Goal: Information Seeking & Learning: Check status

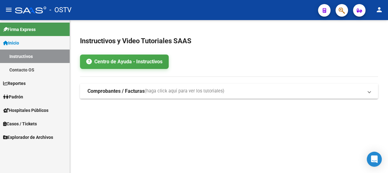
click at [338, 5] on button "button" at bounding box center [342, 10] width 13 height 13
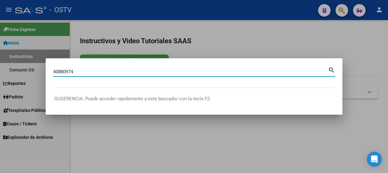
type input "40880974"
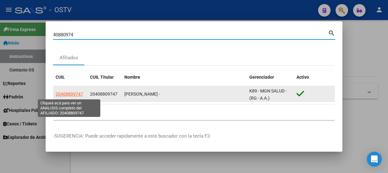
click at [77, 97] on app-link-go-to "20408809747" at bounding box center [70, 93] width 28 height 7
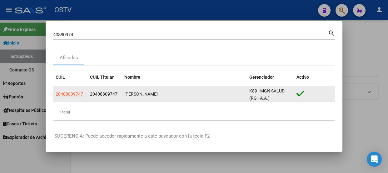
click at [83, 94] on div "20408809747" at bounding box center [70, 93] width 29 height 7
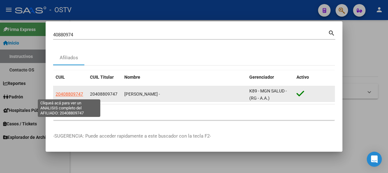
click at [81, 93] on span "20408809747" at bounding box center [70, 93] width 28 height 5
type textarea "20408809747"
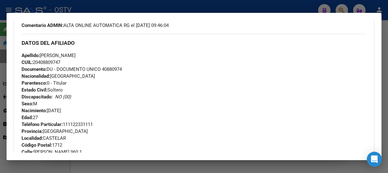
scroll to position [191, 0]
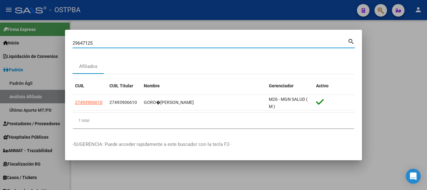
type input "29647125"
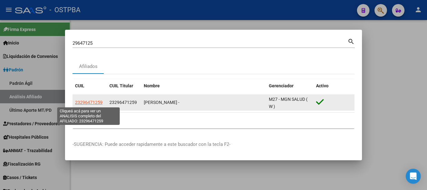
click at [97, 102] on span "23296471259" at bounding box center [89, 102] width 28 height 5
type textarea "23296471259"
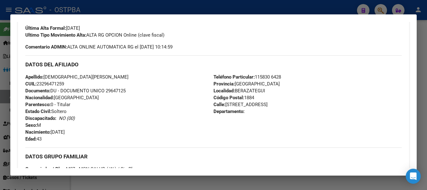
scroll to position [143, 0]
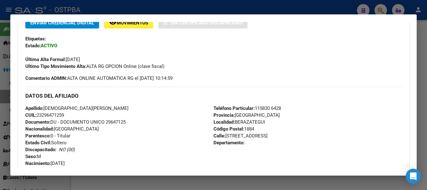
click at [98, 93] on h3 "DATOS DEL AFILIADO" at bounding box center [213, 95] width 376 height 7
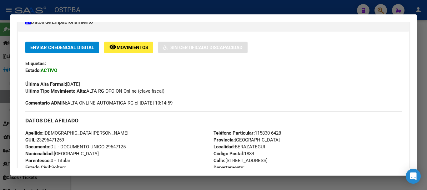
scroll to position [111, 0]
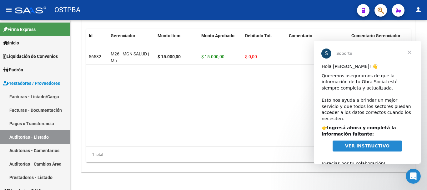
click at [410, 52] on span "Cerrar" at bounding box center [409, 52] width 23 height 23
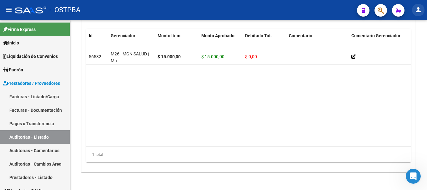
click at [419, 10] on mat-icon "person" at bounding box center [418, 10] width 8 height 8
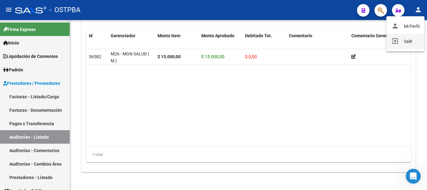
click at [408, 41] on button "exit_to_app Salir" at bounding box center [405, 41] width 38 height 15
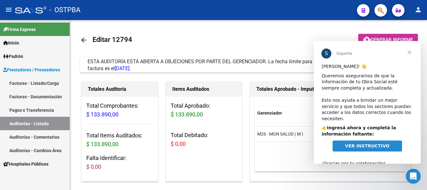
click at [408, 52] on span "Cerrar" at bounding box center [409, 52] width 23 height 23
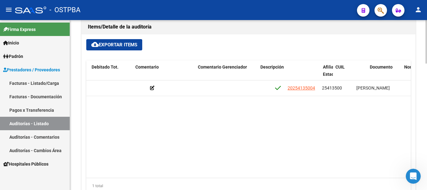
scroll to position [0, 243]
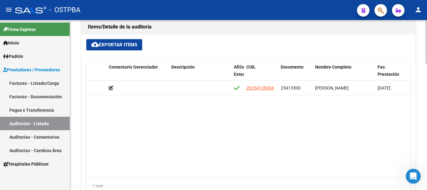
click at [319, 163] on datatable-body "56582 M26 - MGN SALUD ( M ) $ 15.000,00 $ 15.000,00 $ 0,00 20254135004 25413500…" at bounding box center [248, 128] width 324 height 97
drag, startPoint x: 333, startPoint y: 163, endPoint x: 339, endPoint y: 168, distance: 8.3
click at [367, 157] on datatable-body "56582 M26 - MGN SALUD ( M ) $ 15.000,00 $ 15.000,00 $ 0,00 20254135004 25413500…" at bounding box center [248, 128] width 324 height 97
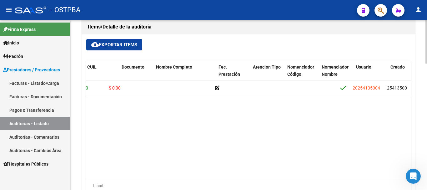
scroll to position [0, 0]
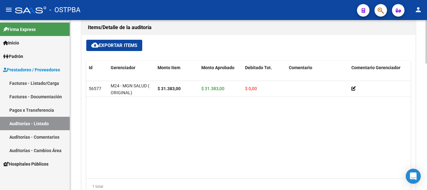
scroll to position [438, 0]
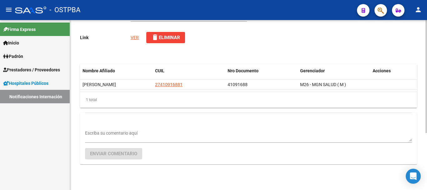
type input "BANCO DE SANGRE TEJIDOS Y BIOLOGICOS"
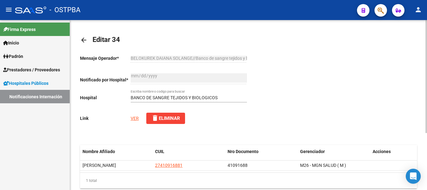
click at [134, 117] on link "VER" at bounding box center [135, 118] width 8 height 5
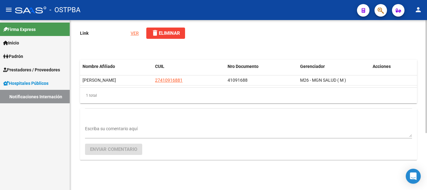
scroll to position [86, 0]
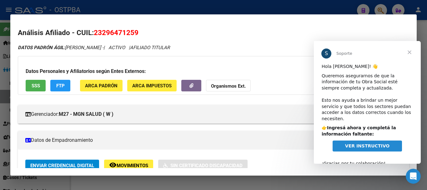
scroll to position [111, 0]
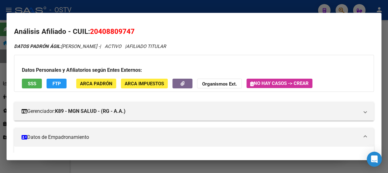
scroll to position [191, 0]
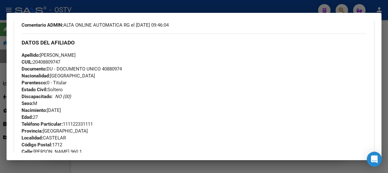
click at [96, 4] on div at bounding box center [194, 86] width 388 height 173
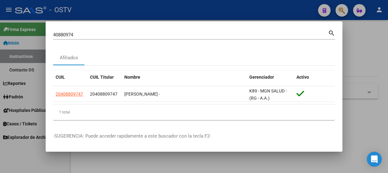
click at [109, 29] on div "40880974 Buscar (apellido, dni, cuil, nro traspaso, cuit, obra social) search" at bounding box center [194, 34] width 282 height 11
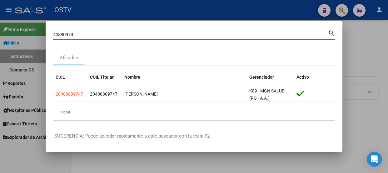
click at [109, 33] on input "40880974" at bounding box center [190, 35] width 275 height 6
type input "16825739"
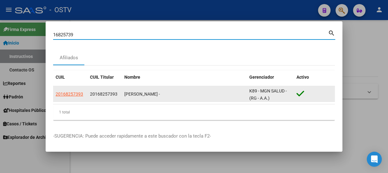
click at [78, 94] on span "20168257393" at bounding box center [70, 93] width 28 height 5
type textarea "20168257393"
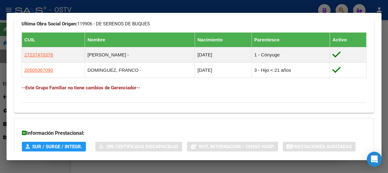
scroll to position [424, 0]
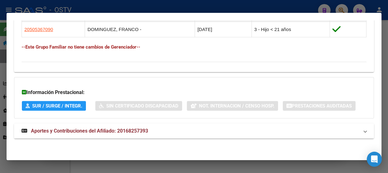
click at [137, 125] on mat-expansion-panel-header "Aportes y Contribuciones del Afiliado: 20168257393" at bounding box center [194, 130] width 360 height 15
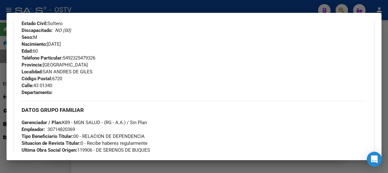
scroll to position [211, 0]
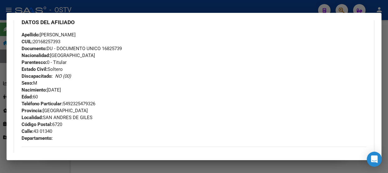
click at [116, 49] on span "Documento: DU - DOCUMENTO UNICO 16825739" at bounding box center [72, 49] width 100 height 6
drag, startPoint x: 116, startPoint y: 49, endPoint x: 112, endPoint y: 51, distance: 4.4
click at [114, 50] on span "Documento: DU - DOCUMENTO UNICO 16825739" at bounding box center [72, 49] width 100 height 6
copy span "16825739"
click at [85, 60] on div "Apellido: ARCHUVI ADRIAN EDUARDO CUIL: 20168257393 Documento: DU - DOCUMENTO UN…" at bounding box center [194, 65] width 345 height 69
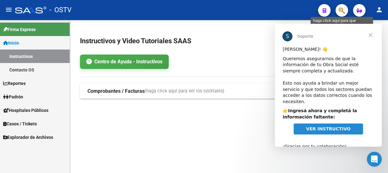
click at [342, 10] on icon "button" at bounding box center [342, 10] width 6 height 7
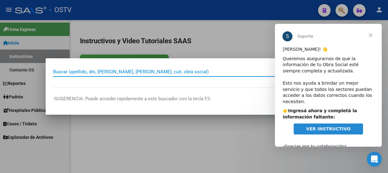
paste input "20168257393"
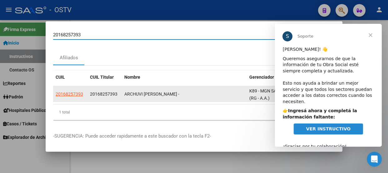
click at [72, 95] on span "20168257393" at bounding box center [70, 93] width 28 height 5
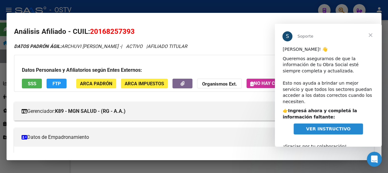
click at [370, 35] on span "Cerrar" at bounding box center [370, 35] width 23 height 23
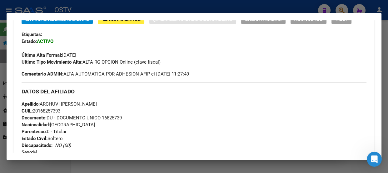
scroll to position [170, 0]
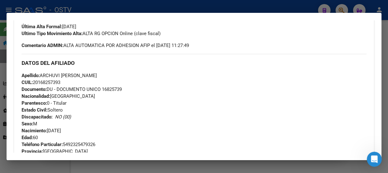
click at [97, 101] on div "Apellido: ARCHUVI ADRIAN EDUARDO CUIL: 20168257393 Documento: DU - DOCUMENTO UN…" at bounding box center [194, 106] width 345 height 69
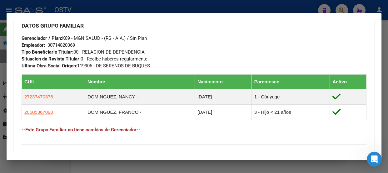
scroll to position [341, 0]
click at [103, 7] on div at bounding box center [194, 86] width 388 height 173
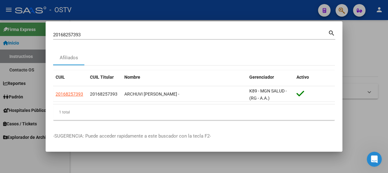
click at [108, 34] on input "20168257393" at bounding box center [190, 35] width 275 height 6
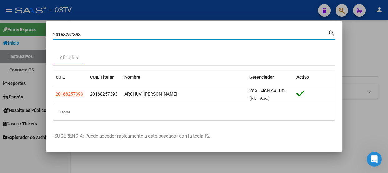
click at [108, 34] on input "20168257393" at bounding box center [190, 35] width 275 height 6
paste input "231565915"
type input "20231565915"
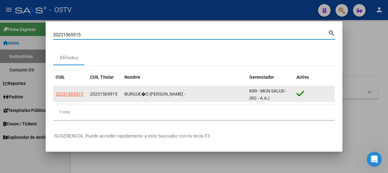
drag, startPoint x: 60, startPoint y: 90, endPoint x: 63, endPoint y: 93, distance: 3.6
click at [62, 91] on app-link-go-to "20231565915" at bounding box center [70, 93] width 28 height 7
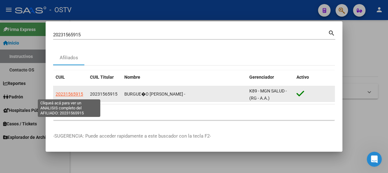
click at [63, 93] on span "20231565915" at bounding box center [70, 93] width 28 height 5
type textarea "20231565915"
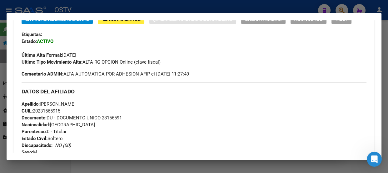
scroll to position [170, 0]
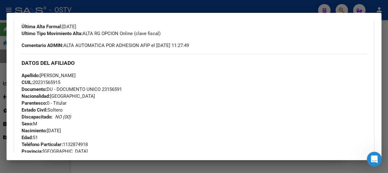
click at [102, 8] on div at bounding box center [194, 86] width 388 height 173
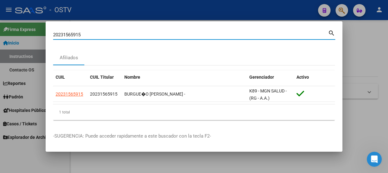
click at [91, 35] on input "20231565915" at bounding box center [190, 35] width 275 height 6
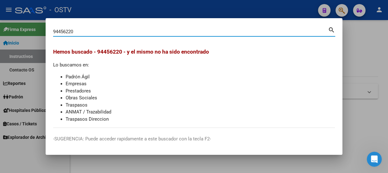
click at [66, 32] on input "94456220" at bounding box center [190, 32] width 275 height 6
click at [106, 32] on input "94456220" at bounding box center [190, 32] width 275 height 6
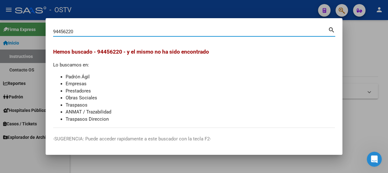
paste input "37142957"
type input "37142957"
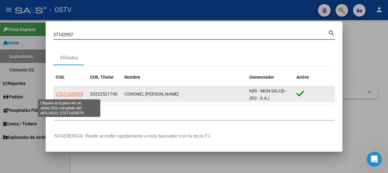
click at [62, 94] on span "27371429579" at bounding box center [70, 93] width 28 height 5
type textarea "27371429579"
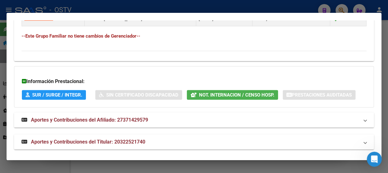
scroll to position [456, 0]
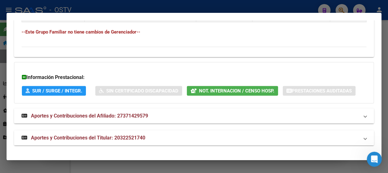
click at [145, 143] on mat-expansion-panel-header "Aportes y Contribuciones del Titular: 20322521740" at bounding box center [194, 137] width 360 height 15
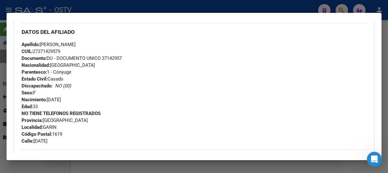
scroll to position [180, 0]
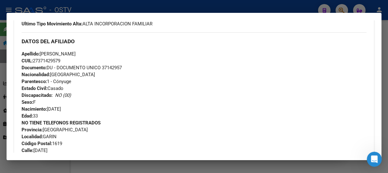
click at [108, 113] on div "Apellido: BRENDA AYELEN CORONEL CUIL: 27371429579 Documento: DU - DOCUMENTO UNI…" at bounding box center [194, 84] width 345 height 69
click at [93, 77] on div "Apellido: BRENDA AYELEN CORONEL CUIL: 27371429579 Documento: DU - DOCUMENTO UNI…" at bounding box center [194, 84] width 345 height 69
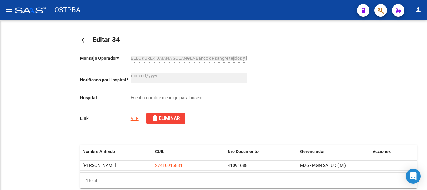
type input "BANCO DE SANGRE TEJIDOS Y BIOLOGICOS"
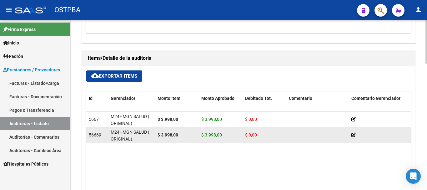
scroll to position [1, 0]
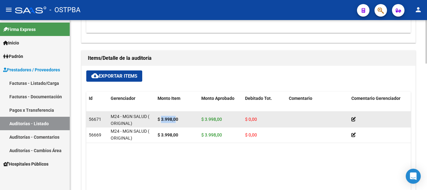
drag, startPoint x: 161, startPoint y: 119, endPoint x: 177, endPoint y: 119, distance: 15.9
click at [177, 119] on strong "$ 3.998,00" at bounding box center [168, 119] width 21 height 5
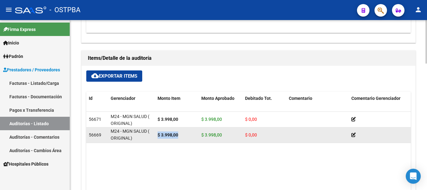
drag, startPoint x: 158, startPoint y: 137, endPoint x: 189, endPoint y: 135, distance: 32.0
click at [189, 135] on div "$ 3.998,00" at bounding box center [177, 134] width 39 height 7
click at [243, 134] on datatable-body-cell "$ 0,00" at bounding box center [265, 134] width 44 height 15
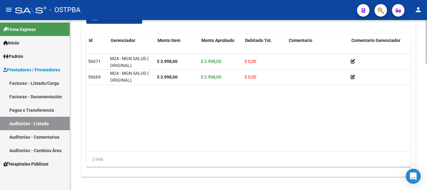
scroll to position [0, 0]
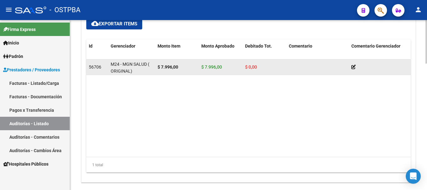
scroll to position [469, 0]
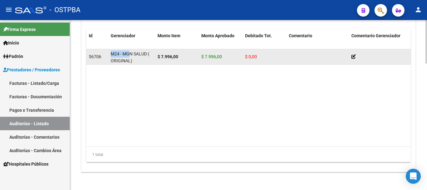
drag, startPoint x: 122, startPoint y: 52, endPoint x: 130, endPoint y: 51, distance: 8.5
click at [130, 51] on datatable-body-cell "M24 - MGN SALUD ( ORIGINAL)" at bounding box center [131, 56] width 47 height 15
drag, startPoint x: 154, startPoint y: 53, endPoint x: 184, endPoint y: 56, distance: 30.5
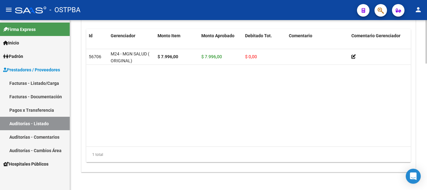
click at [248, 123] on datatable-body "56706 M24 - MGN SALUD ( ORIGINAL) $ 7.996,00 $ 7.996,00 $ 0,00 20352157563 3521…" at bounding box center [248, 97] width 324 height 97
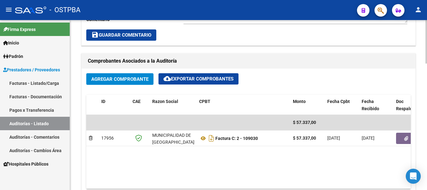
scroll to position [250, 0]
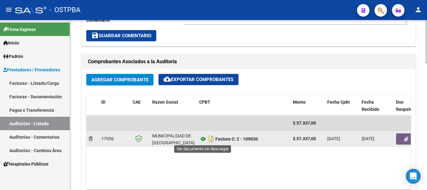
click at [204, 140] on icon at bounding box center [203, 139] width 8 height 8
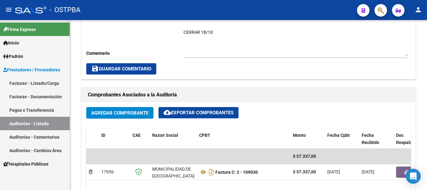
scroll to position [156, 0]
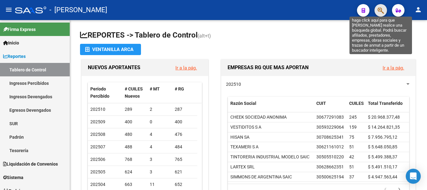
click at [381, 8] on icon "button" at bounding box center [381, 10] width 6 height 7
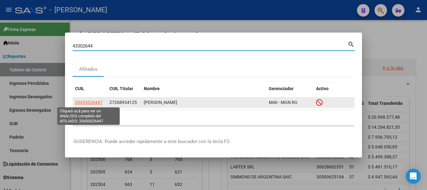
click at [95, 103] on span "20433026447" at bounding box center [89, 102] width 28 height 5
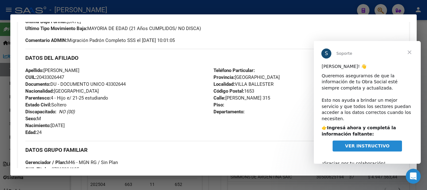
scroll to position [90, 0]
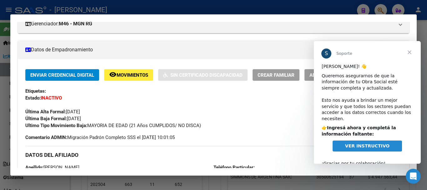
click at [412, 53] on span "Cerrar" at bounding box center [409, 52] width 23 height 23
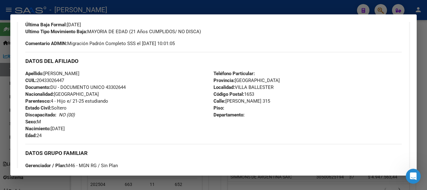
scroll to position [153, 0]
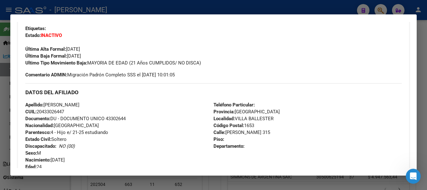
click at [98, 8] on div at bounding box center [213, 95] width 427 height 190
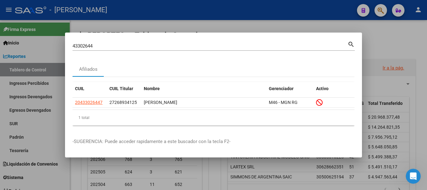
click at [100, 48] on input "43302644" at bounding box center [210, 46] width 275 height 6
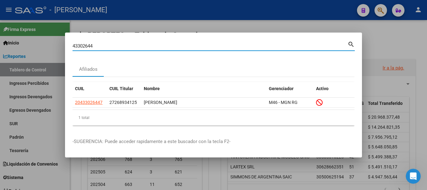
click at [100, 48] on input "43302644" at bounding box center [210, 46] width 275 height 6
paste input "27402328180"
type input "27402328180"
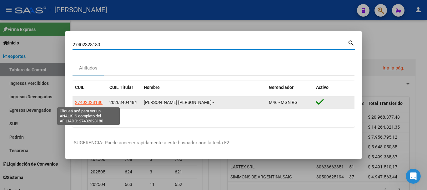
click at [93, 100] on span "27402328180" at bounding box center [89, 102] width 28 height 5
type textarea "27402328180"
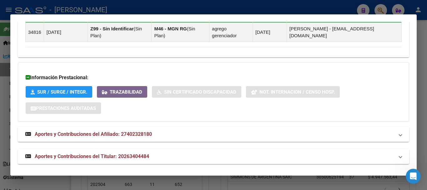
scroll to position [487, 0]
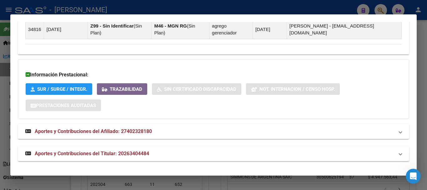
click at [161, 148] on mat-expansion-panel-header "Aportes y Contribuciones del Titular: 20263404484" at bounding box center [213, 153] width 391 height 15
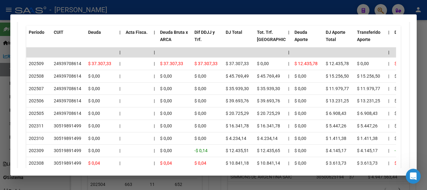
scroll to position [737, 0]
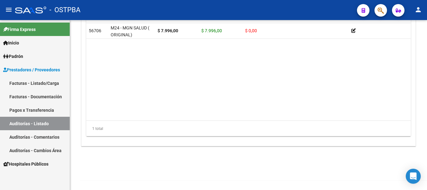
scroll to position [495, 0]
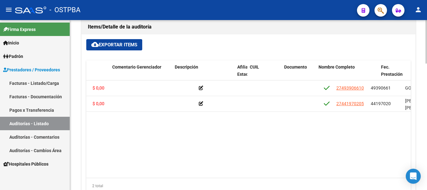
scroll to position [0, 257]
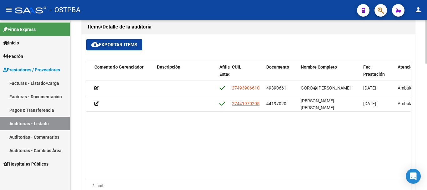
drag, startPoint x: 273, startPoint y: 162, endPoint x: 145, endPoint y: 138, distance: 129.7
click at [148, 169] on datatable-body "57091 M26 - MGN SALUD ( M ) $ 18.431,00 $ 18.431,00 $ 0,00 27493906610 49390661…" at bounding box center [248, 128] width 324 height 97
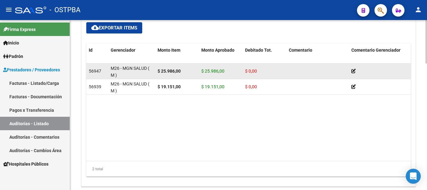
scroll to position [469, 0]
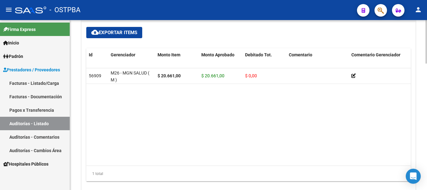
scroll to position [469, 0]
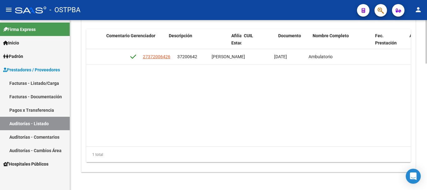
click at [329, 137] on datatable-body "56909 M26 - MGN SALUD ( M ) $ 20.661,00 $ 20.661,00 $ 0,00 27372006426 37200642…" at bounding box center [248, 97] width 324 height 97
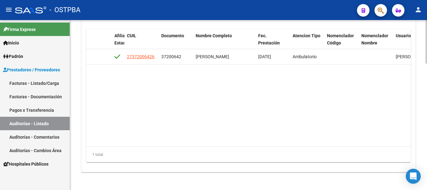
click at [329, 137] on datatable-body "56909 M26 - MGN SALUD ( M ) $ 20.661,00 $ 20.661,00 $ 0,00 27372006426 37200642…" at bounding box center [248, 97] width 324 height 97
drag, startPoint x: 329, startPoint y: 137, endPoint x: 361, endPoint y: 136, distance: 32.2
click at [361, 136] on datatable-body "56909 M26 - MGN SALUD ( M ) $ 20.661,00 $ 20.661,00 $ 0,00 27372006426 37200642…" at bounding box center [248, 97] width 324 height 97
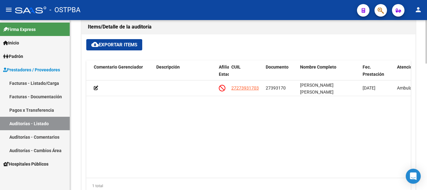
scroll to position [0, 259]
drag, startPoint x: 295, startPoint y: 172, endPoint x: 400, endPoint y: 160, distance: 105.4
click at [400, 160] on datatable-body "56853 M26 - MGN SALUD ( M ) $ 3.801,00 $ 3.801,00 $ 0,00 27273931703 27393170 […" at bounding box center [248, 128] width 324 height 97
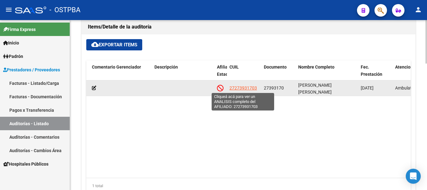
click at [241, 85] on span "27273931703" at bounding box center [243, 87] width 28 height 5
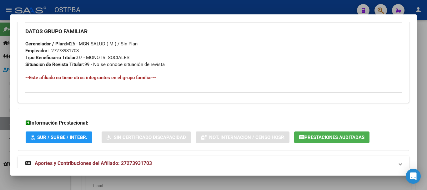
scroll to position [329, 0]
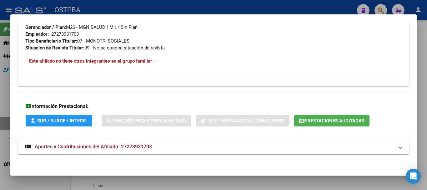
click at [180, 142] on mat-expansion-panel-header "Aportes y Contribuciones del Afiliado: 27273931703" at bounding box center [213, 146] width 391 height 15
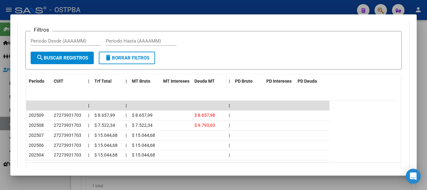
scroll to position [522, 0]
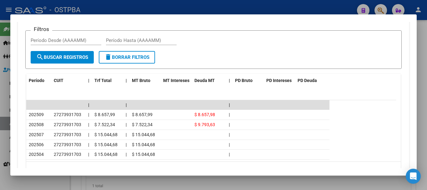
click at [306, 8] on div at bounding box center [213, 95] width 427 height 190
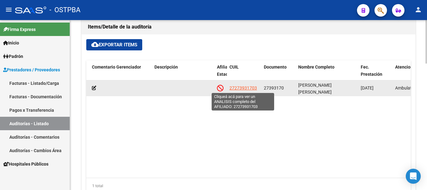
click at [244, 86] on span "27273931703" at bounding box center [243, 87] width 28 height 5
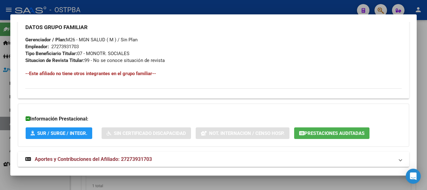
scroll to position [329, 0]
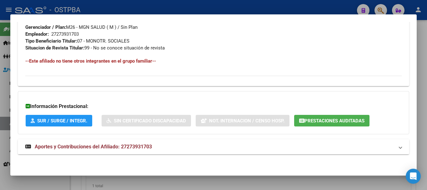
click at [151, 149] on span "Aportes y Contribuciones del Afiliado: 27273931703" at bounding box center [93, 146] width 117 height 6
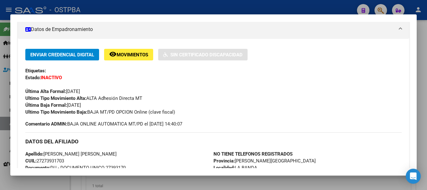
scroll to position [110, 0]
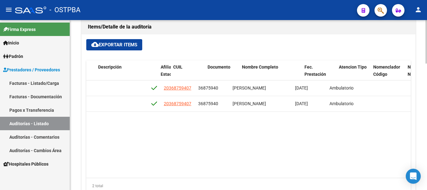
scroll to position [0, 308]
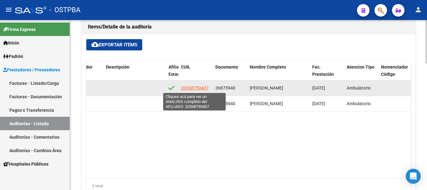
click at [193, 86] on span "20368759407" at bounding box center [195, 87] width 28 height 5
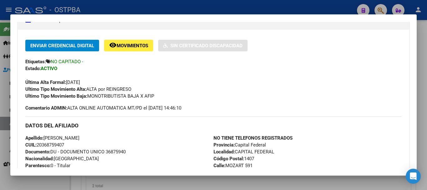
scroll to position [125, 0]
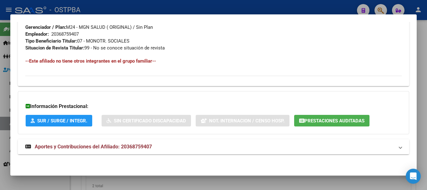
click at [133, 142] on mat-expansion-panel-header "Aportes y Contribuciones del Afiliado: 20368759407" at bounding box center [213, 146] width 391 height 15
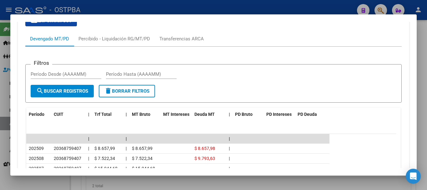
scroll to position [484, 0]
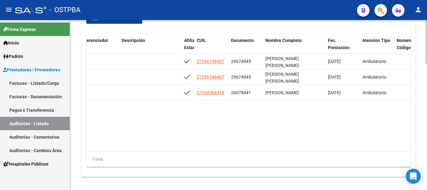
scroll to position [0, 371]
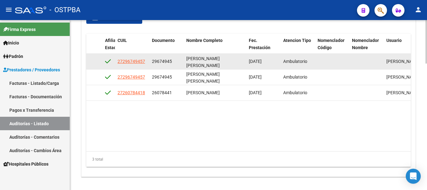
click at [134, 58] on app-link-go-to "27296749457" at bounding box center [132, 61] width 28 height 7
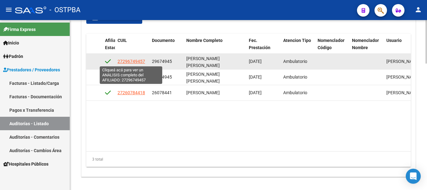
click at [134, 62] on span "27296749457" at bounding box center [132, 61] width 28 height 5
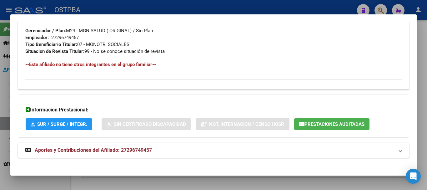
scroll to position [304, 0]
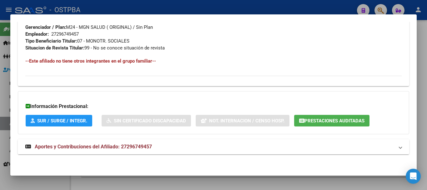
click at [176, 141] on mat-expansion-panel-header "Aportes y Contribuciones del Afiliado: 27296749457" at bounding box center [213, 146] width 391 height 15
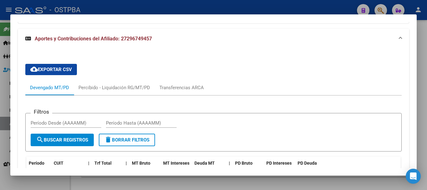
scroll to position [388, 0]
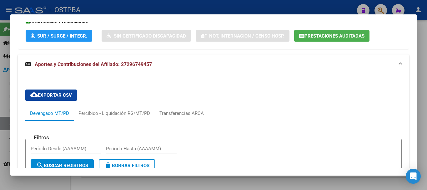
click at [128, 8] on div at bounding box center [213, 95] width 427 height 190
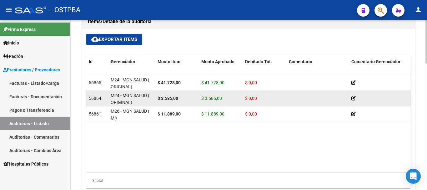
scroll to position [433, 0]
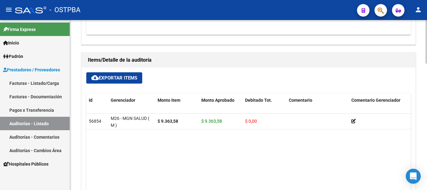
scroll to position [406, 0]
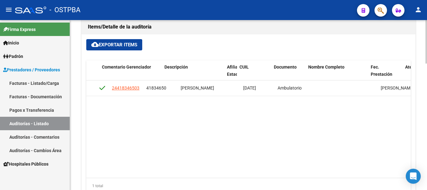
scroll to position [0, 394]
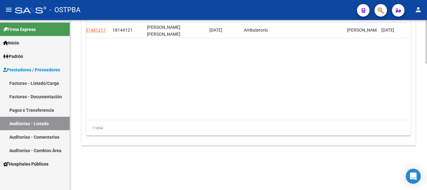
scroll to position [0, 412]
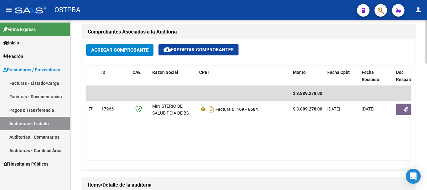
scroll to position [277, 0]
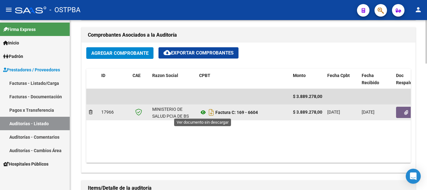
click at [203, 111] on icon at bounding box center [203, 112] width 8 height 8
click at [404, 114] on icon "button" at bounding box center [406, 112] width 4 height 5
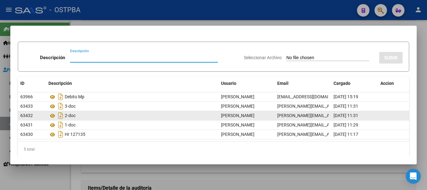
scroll to position [15, 0]
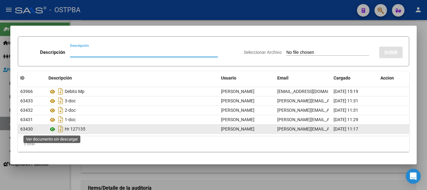
click at [53, 129] on icon at bounding box center [52, 129] width 8 height 8
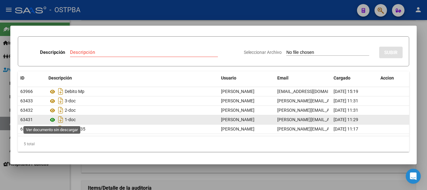
click at [52, 118] on icon at bounding box center [52, 120] width 8 height 8
click at [53, 121] on icon at bounding box center [52, 120] width 8 height 8
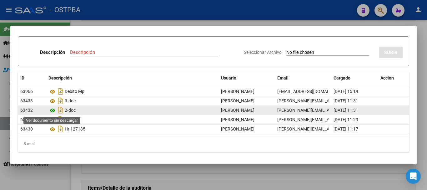
click at [51, 114] on icon at bounding box center [52, 111] width 8 height 8
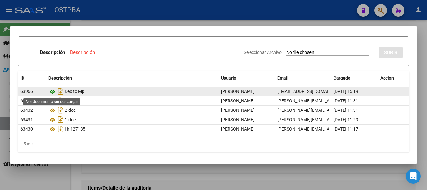
click at [54, 88] on icon at bounding box center [52, 92] width 8 height 8
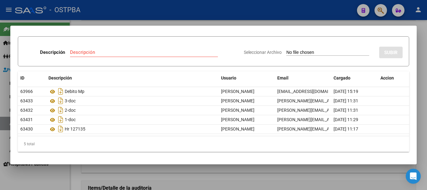
click at [159, 22] on div at bounding box center [213, 95] width 427 height 190
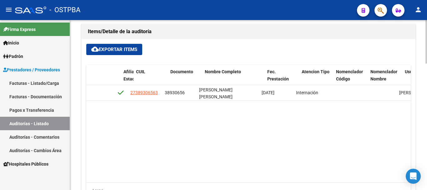
scroll to position [0, 297]
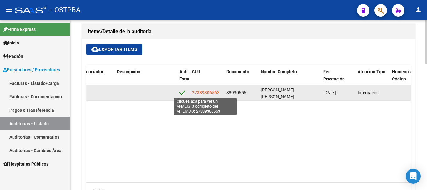
click at [212, 92] on span "27389306563" at bounding box center [206, 92] width 28 height 5
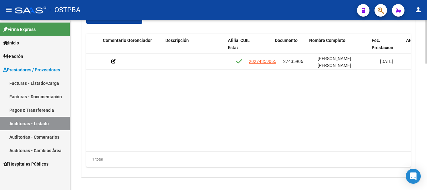
scroll to position [0, 266]
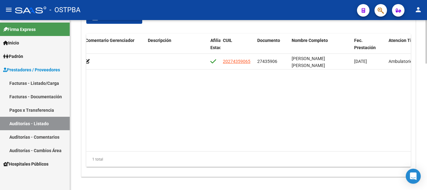
drag, startPoint x: 263, startPoint y: 146, endPoint x: 149, endPoint y: 145, distance: 113.8
click at [149, 145] on datatable-body "57152 M24 - MGN SALUD ( ORIGINAL) $ 10.656,00 $ 10.656,00 $ 0,00 20274359065 27…" at bounding box center [248, 102] width 324 height 97
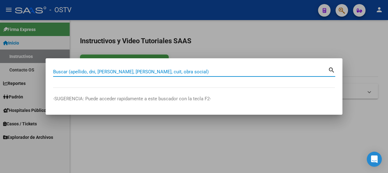
paste input "43381172"
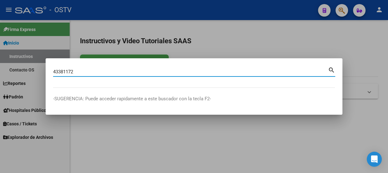
type input "43381172"
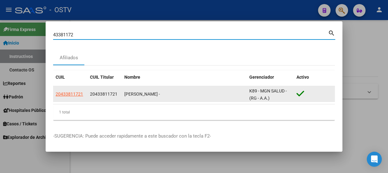
drag, startPoint x: 72, startPoint y: 87, endPoint x: 73, endPoint y: 90, distance: 3.4
click at [72, 88] on datatable-body-cell "20433811721" at bounding box center [70, 93] width 34 height 15
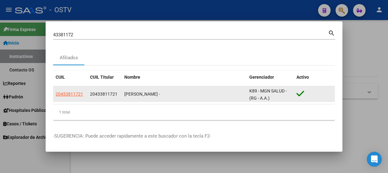
click at [74, 91] on app-link-go-to "20433811721" at bounding box center [70, 93] width 28 height 7
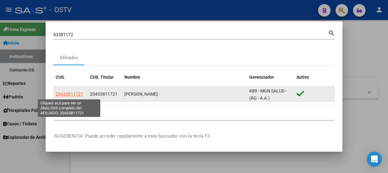
click at [75, 92] on span "20433811721" at bounding box center [70, 93] width 28 height 5
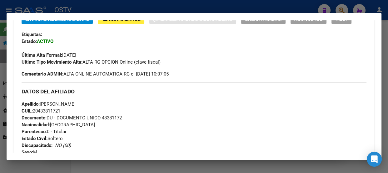
scroll to position [170, 0]
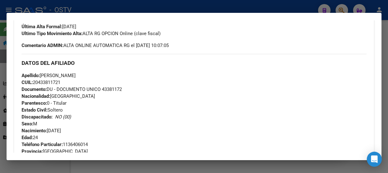
click at [108, 10] on div at bounding box center [194, 86] width 388 height 173
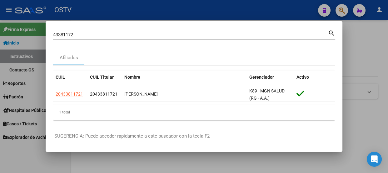
click at [115, 32] on input "43381172" at bounding box center [190, 35] width 275 height 6
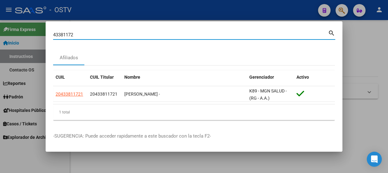
click at [115, 32] on input "43381172" at bounding box center [190, 35] width 275 height 6
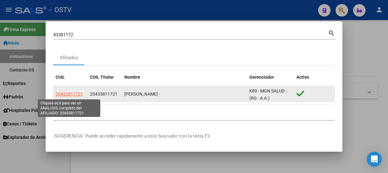
click at [73, 93] on span "20433811721" at bounding box center [70, 93] width 28 height 5
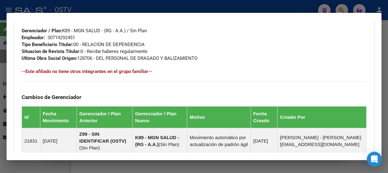
scroll to position [438, 0]
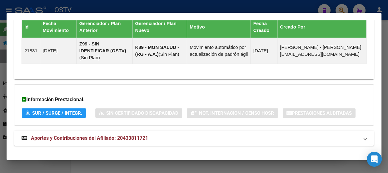
click at [167, 134] on mat-panel-title "Aportes y Contribuciones del Afiliado: 20433811721" at bounding box center [191, 138] width 338 height 8
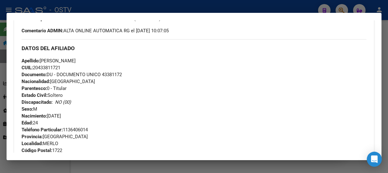
scroll to position [157, 0]
